Goal: Navigation & Orientation: Understand site structure

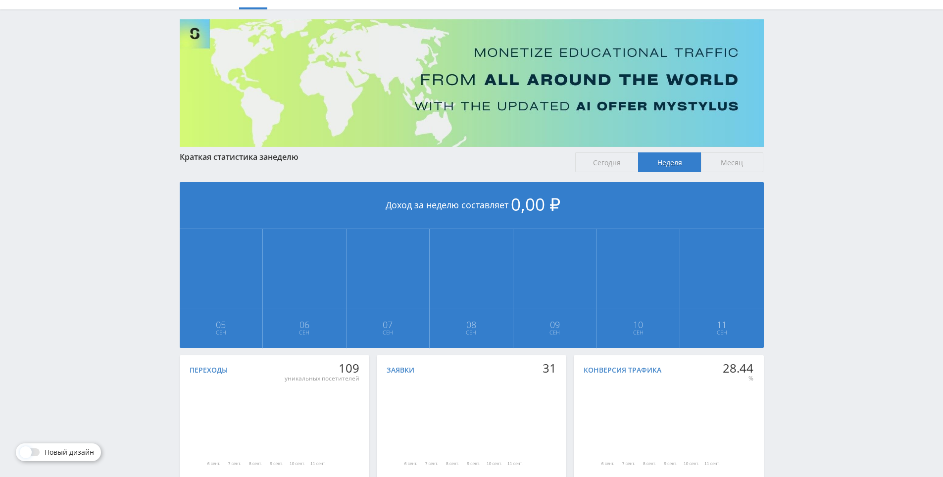
scroll to position [110, 0]
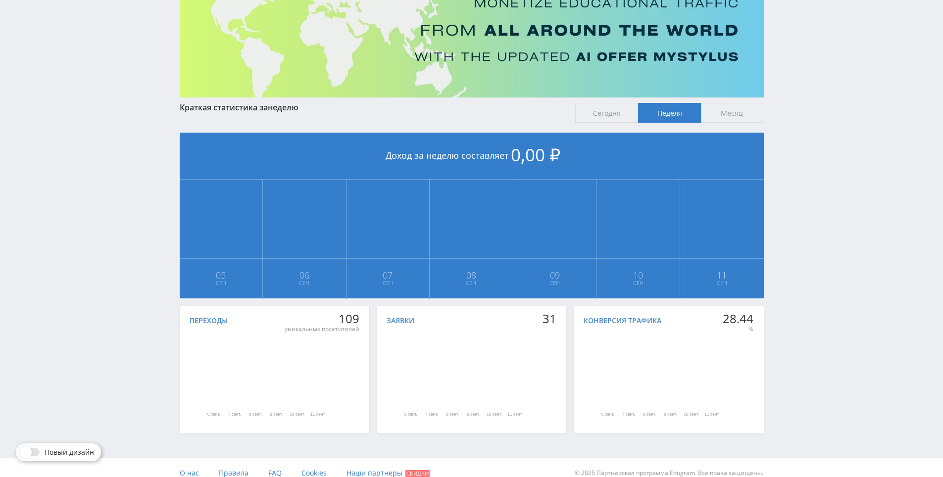
drag, startPoint x: 816, startPoint y: 239, endPoint x: 814, endPoint y: 223, distance: 16.0
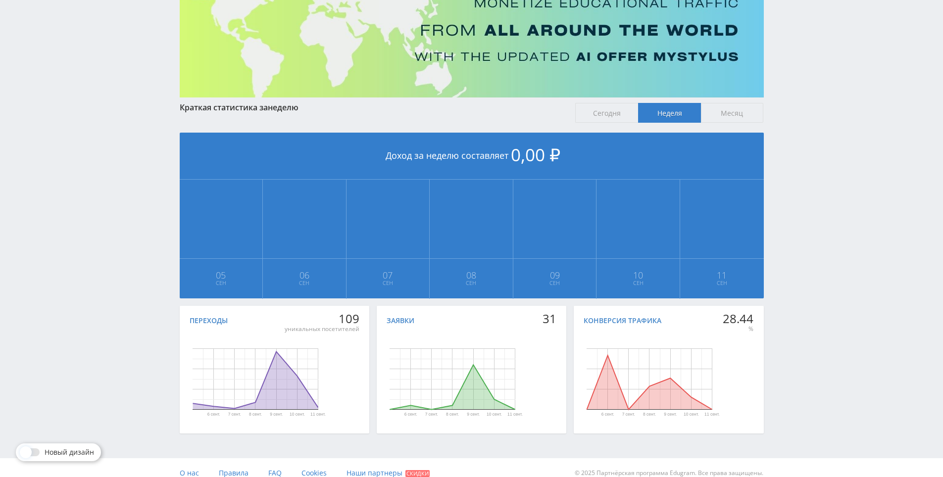
scroll to position [98, 0]
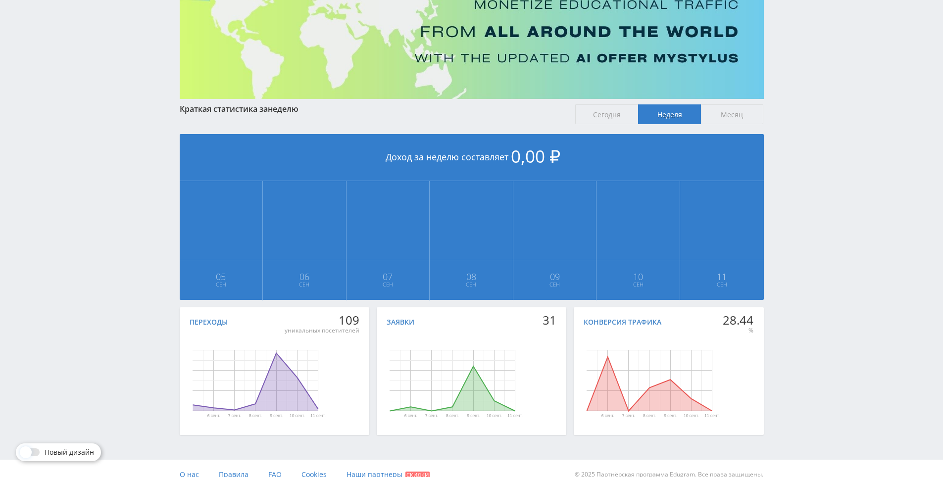
click at [804, 196] on div "Telegram-канал Инструменты База знаний Ваш менеджер: Alex Alex Online @edugram_…" at bounding box center [471, 196] width 943 height 588
drag, startPoint x: 803, startPoint y: 187, endPoint x: 800, endPoint y: 169, distance: 18.6
click at [800, 169] on div "Telegram-канал Инструменты База знаний Ваш менеджер: Alex Alex Online @edugram_…" at bounding box center [471, 196] width 943 height 588
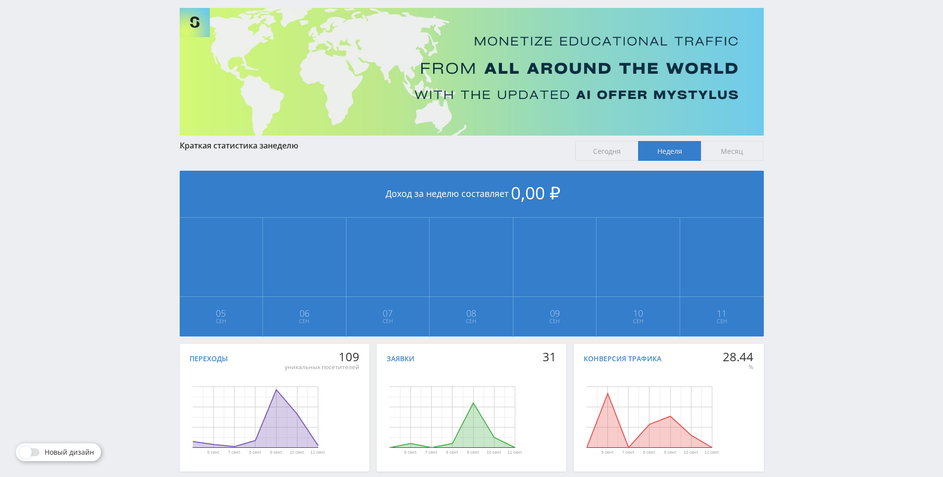
scroll to position [0, 0]
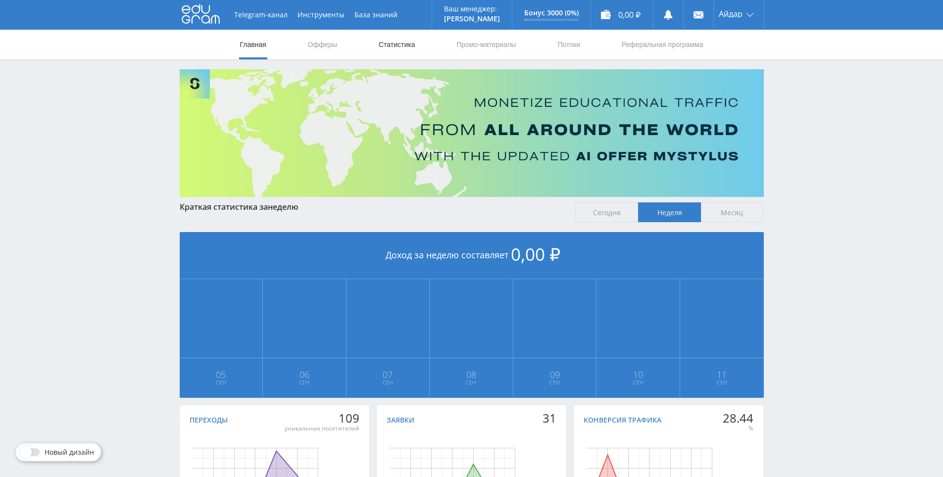
click at [411, 41] on link "Статистика" at bounding box center [397, 45] width 39 height 30
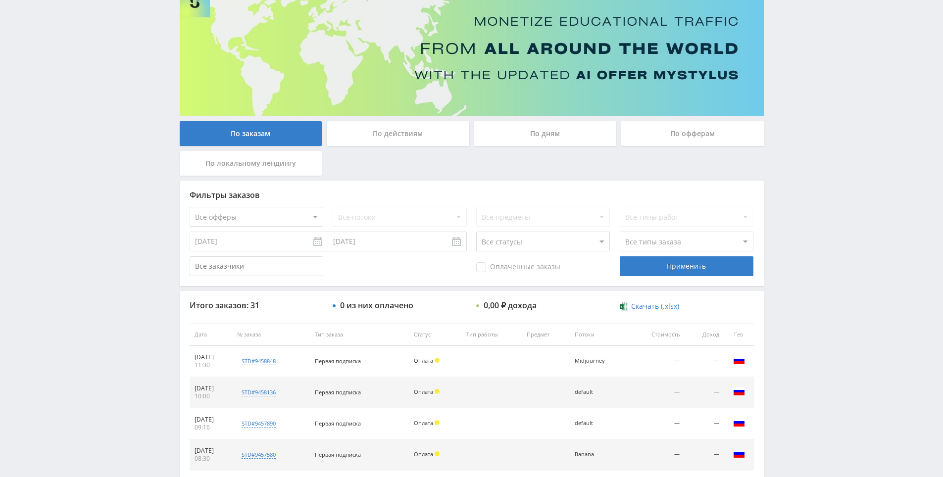
drag, startPoint x: 817, startPoint y: 281, endPoint x: 816, endPoint y: 313, distance: 32.7
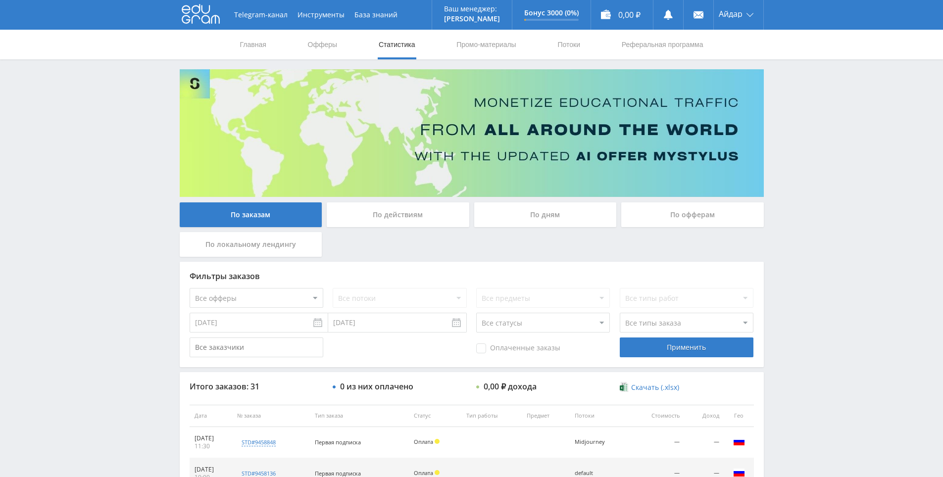
drag, startPoint x: 800, startPoint y: 294, endPoint x: 751, endPoint y: 142, distance: 159.7
click at [492, 45] on link "Промо-материалы" at bounding box center [486, 45] width 61 height 30
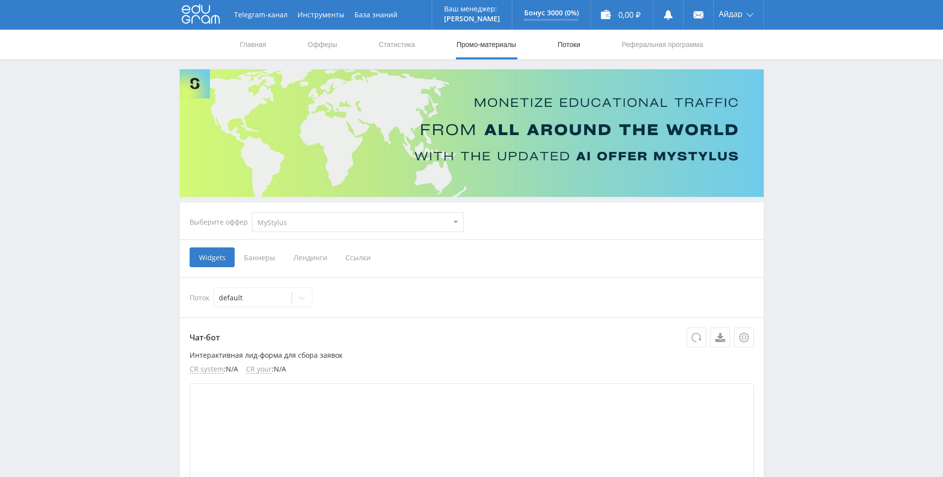
click at [565, 47] on link "Потоки" at bounding box center [569, 45] width 25 height 30
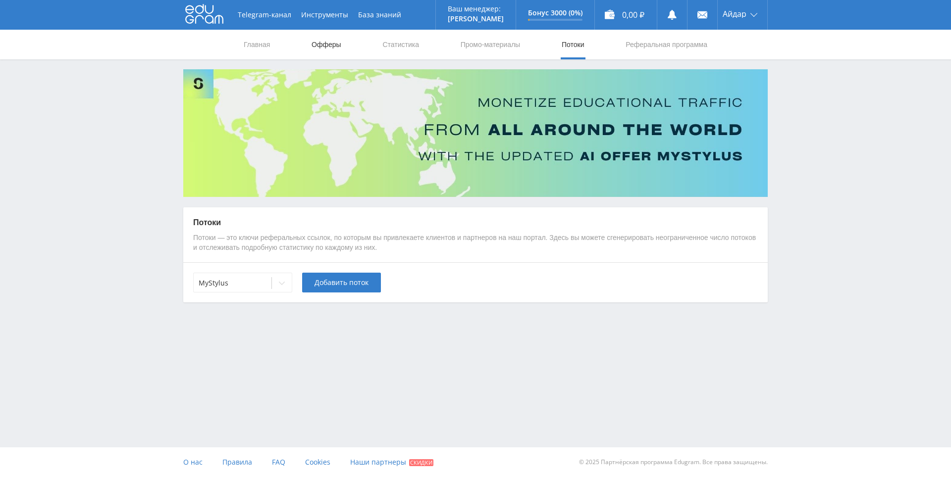
click at [325, 50] on link "Офферы" at bounding box center [326, 45] width 32 height 30
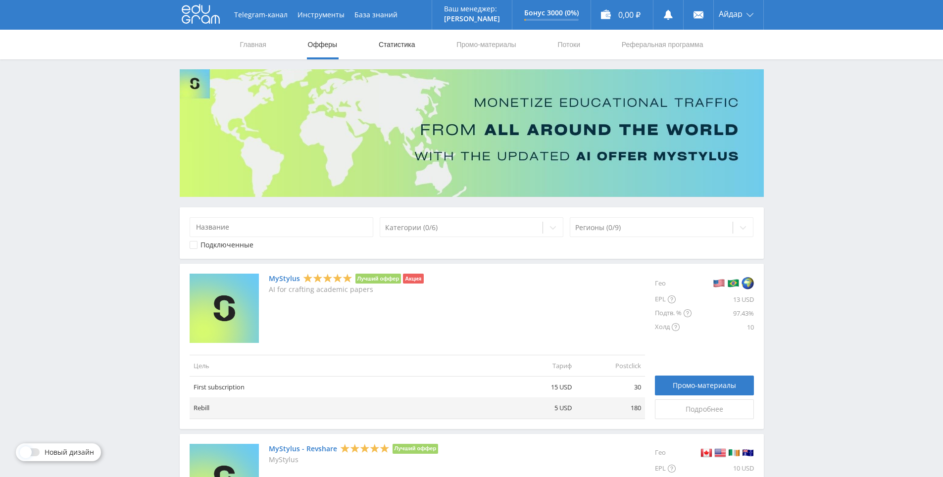
click at [394, 51] on link "Статистика" at bounding box center [397, 45] width 39 height 30
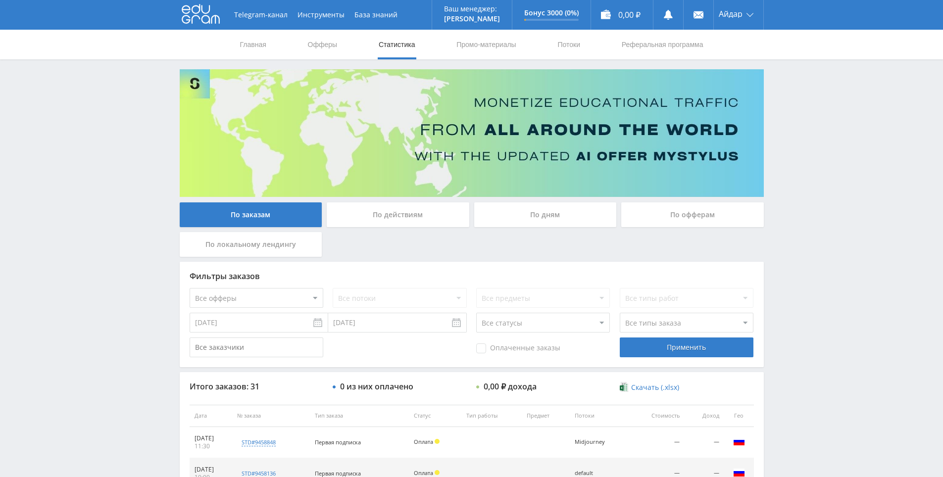
drag, startPoint x: 412, startPoint y: 280, endPoint x: 409, endPoint y: 257, distance: 23.0
drag, startPoint x: 406, startPoint y: 270, endPoint x: 436, endPoint y: 107, distance: 166.0
click at [272, 47] on nav "Главная Офферы Статистика Промо-материалы Потоки Реферальная программа" at bounding box center [471, 45] width 465 height 30
click at [303, 40] on nav "Главная Офферы Статистика Промо-материалы Потоки Реферальная программа" at bounding box center [471, 45] width 465 height 30
click at [314, 46] on link "Офферы" at bounding box center [323, 45] width 32 height 30
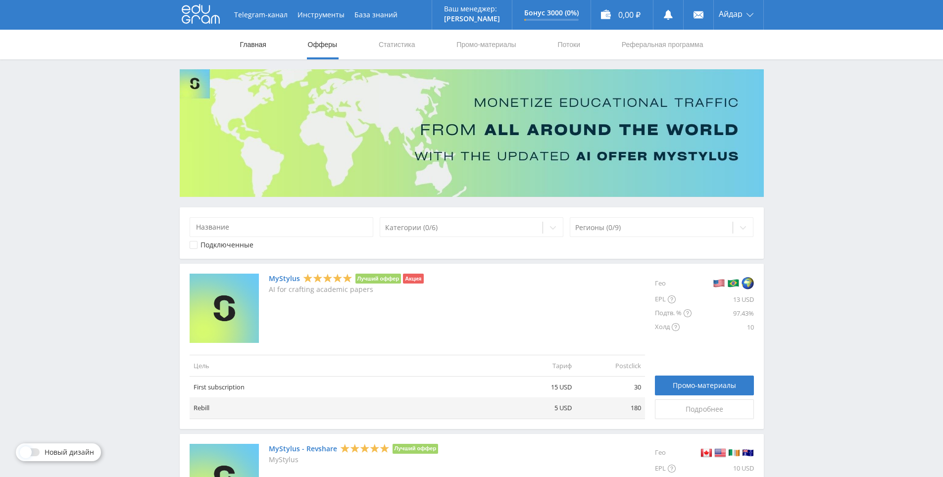
click at [260, 44] on link "Главная" at bounding box center [253, 45] width 28 height 30
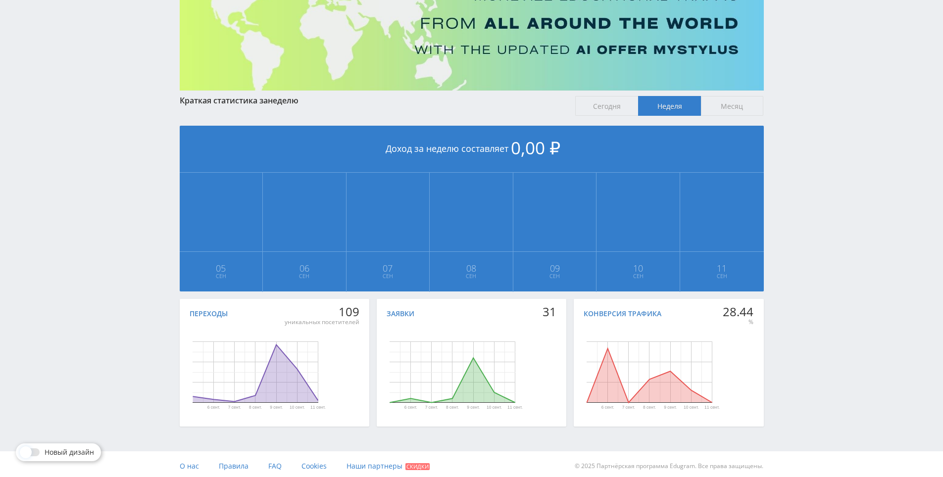
scroll to position [110, 0]
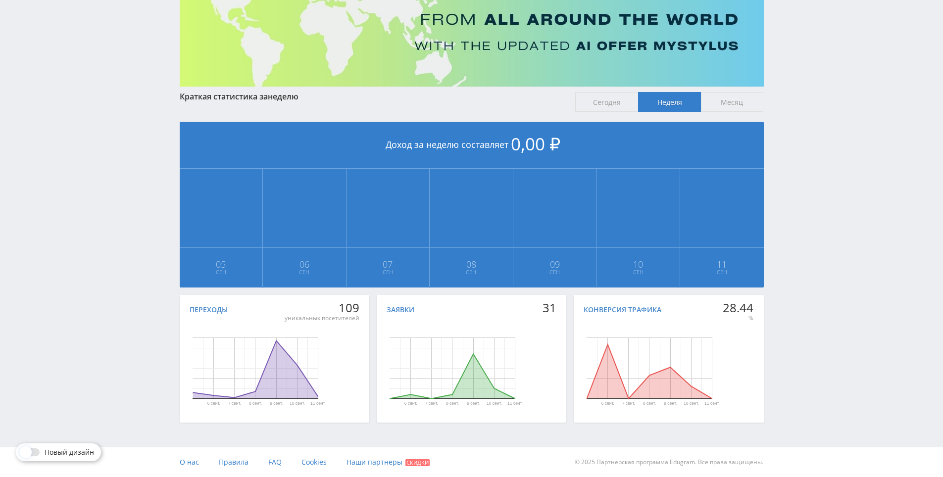
drag, startPoint x: 546, startPoint y: 279, endPoint x: 559, endPoint y: 314, distance: 37.8
